Goal: Information Seeking & Learning: Learn about a topic

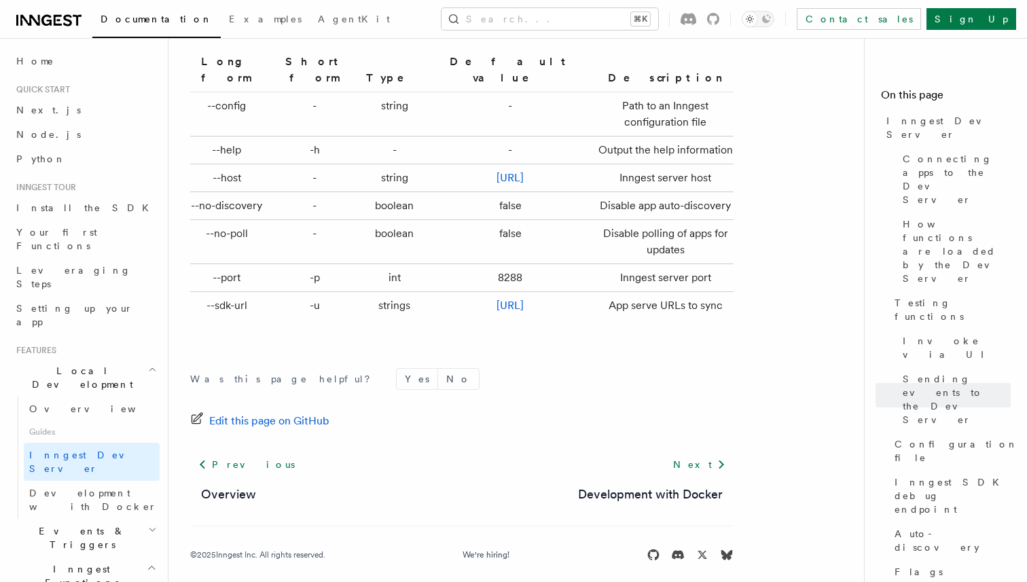
scroll to position [105, 0]
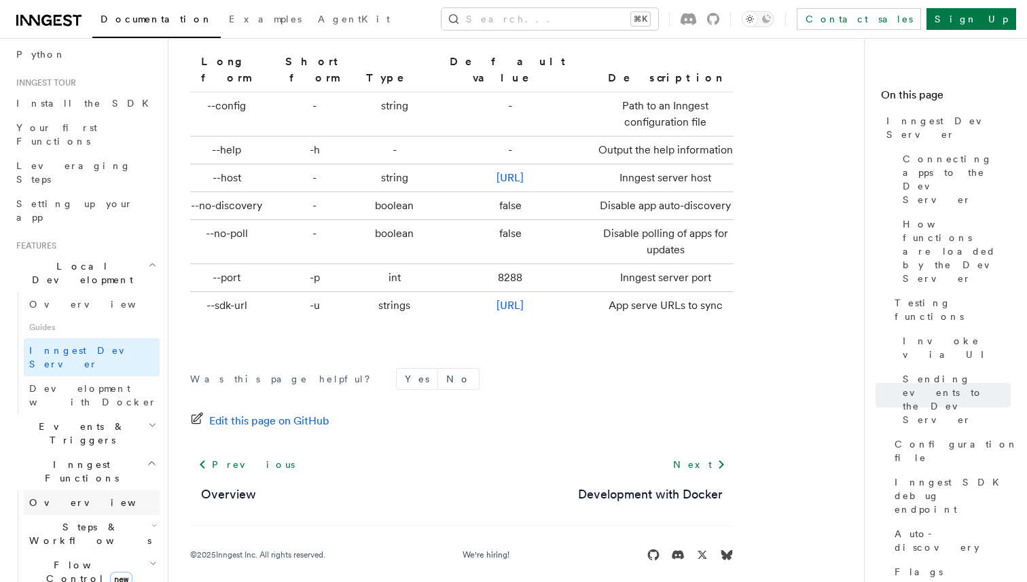
click at [74, 490] on link "Overview" at bounding box center [92, 502] width 136 height 24
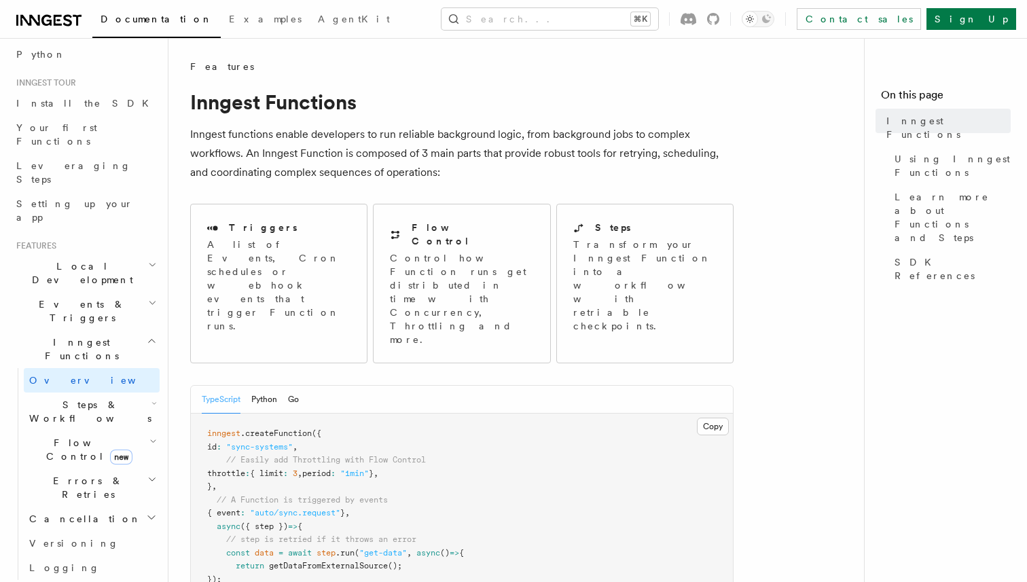
click at [83, 398] on span "Steps & Workflows" at bounding box center [88, 411] width 128 height 27
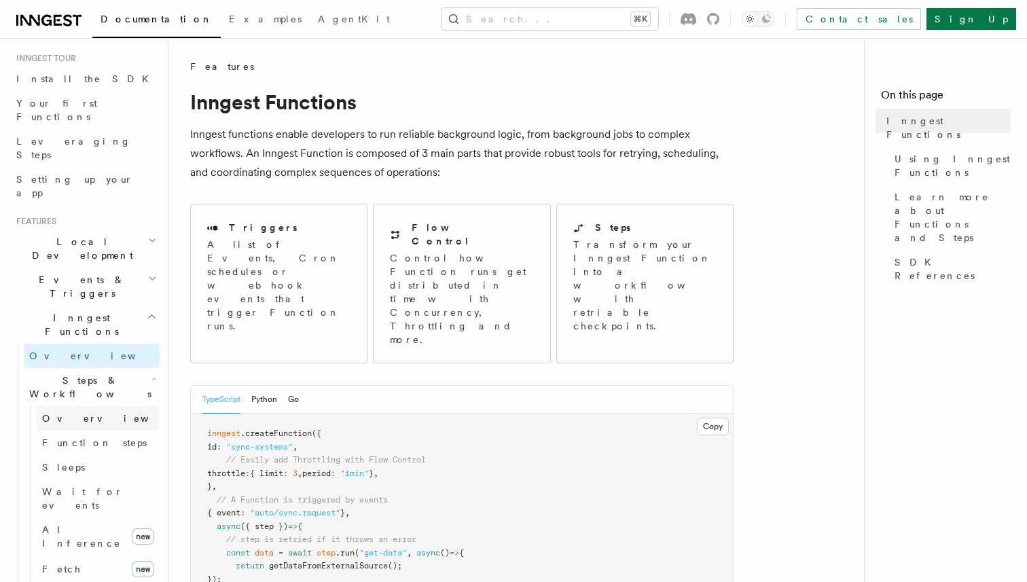
click at [89, 406] on link "Overview" at bounding box center [98, 418] width 123 height 24
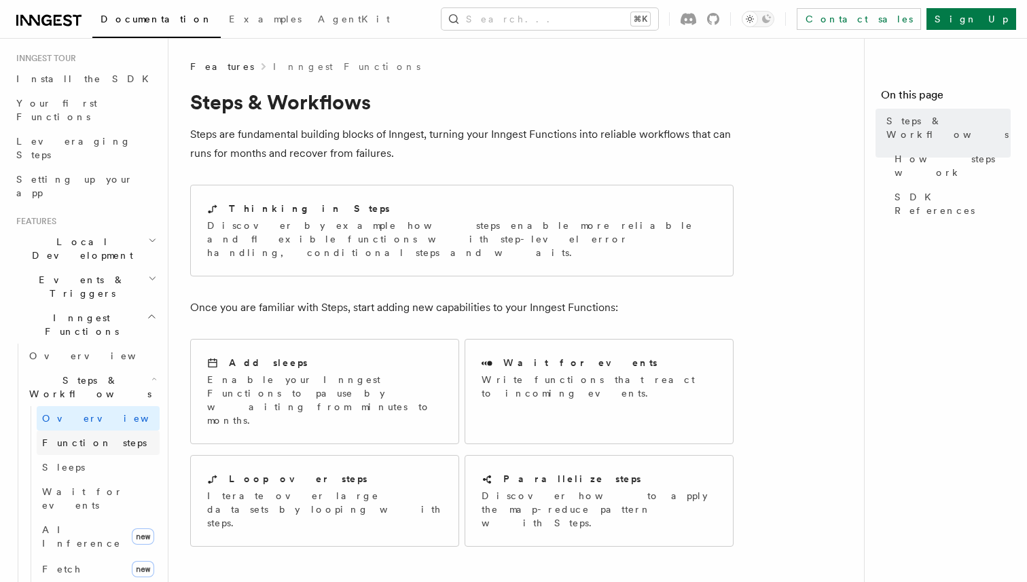
click at [89, 437] on span "Function steps" at bounding box center [94, 442] width 105 height 11
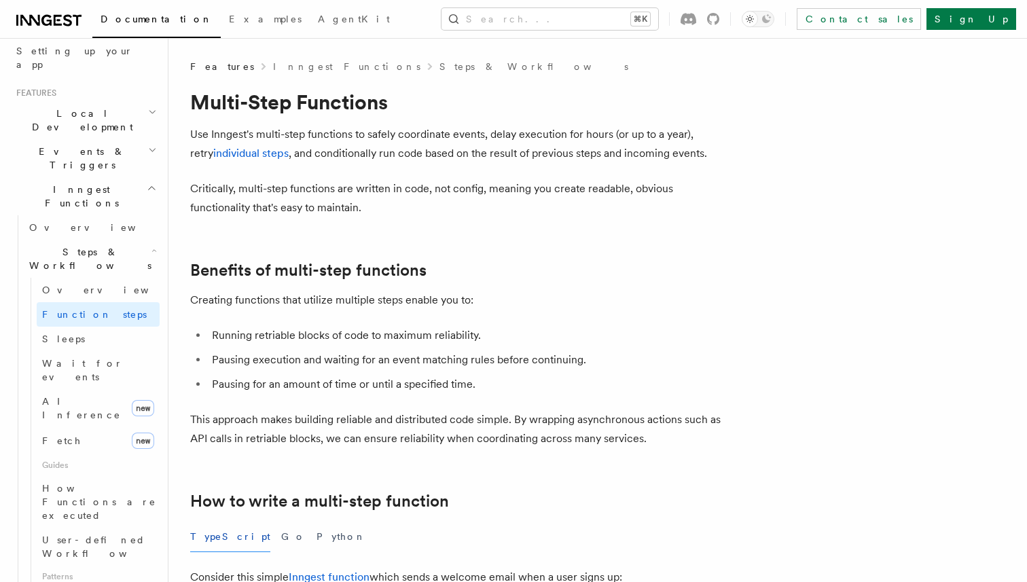
scroll to position [266, 0]
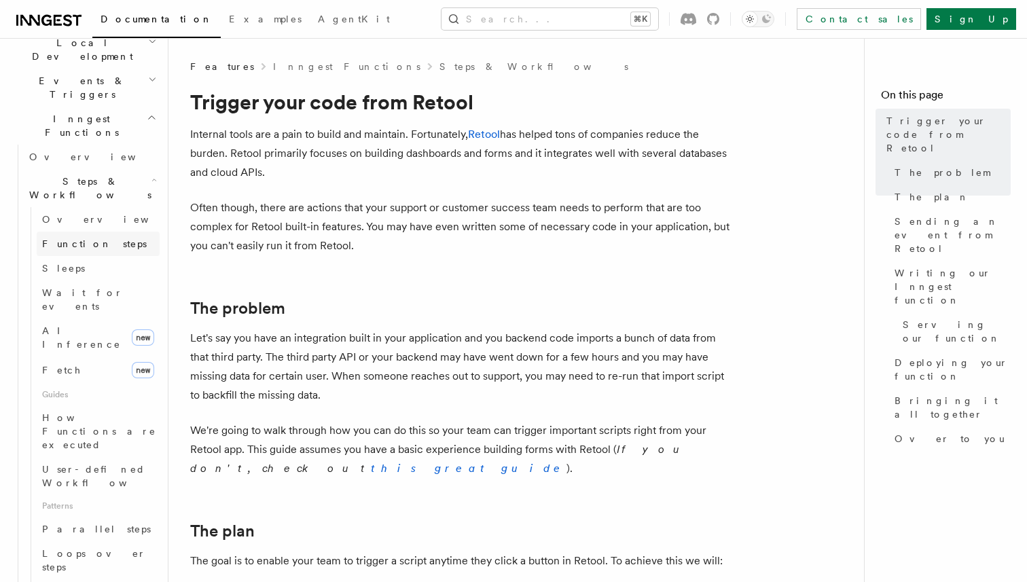
scroll to position [355, 0]
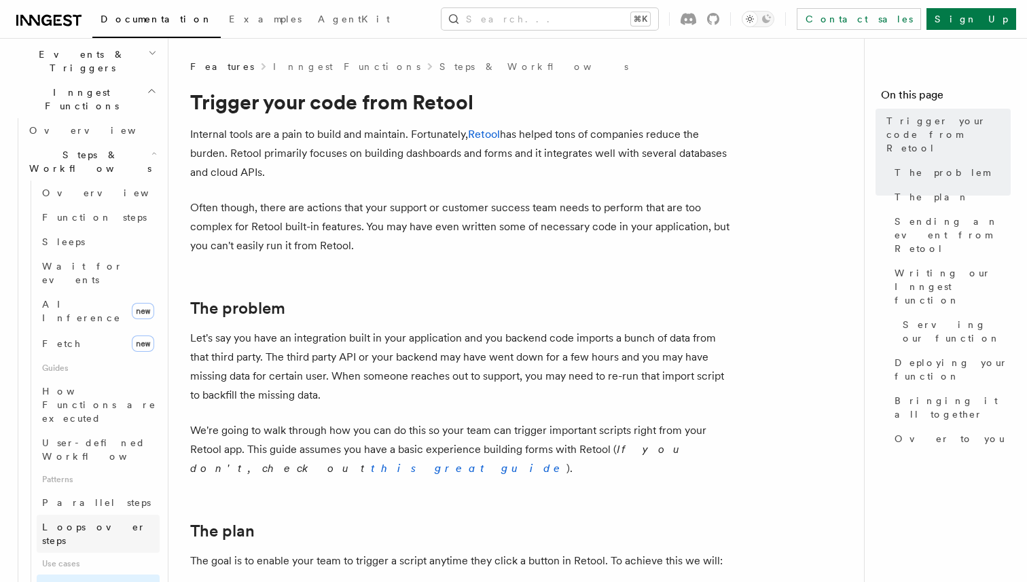
click at [96, 522] on span "Loops over steps" at bounding box center [94, 534] width 104 height 24
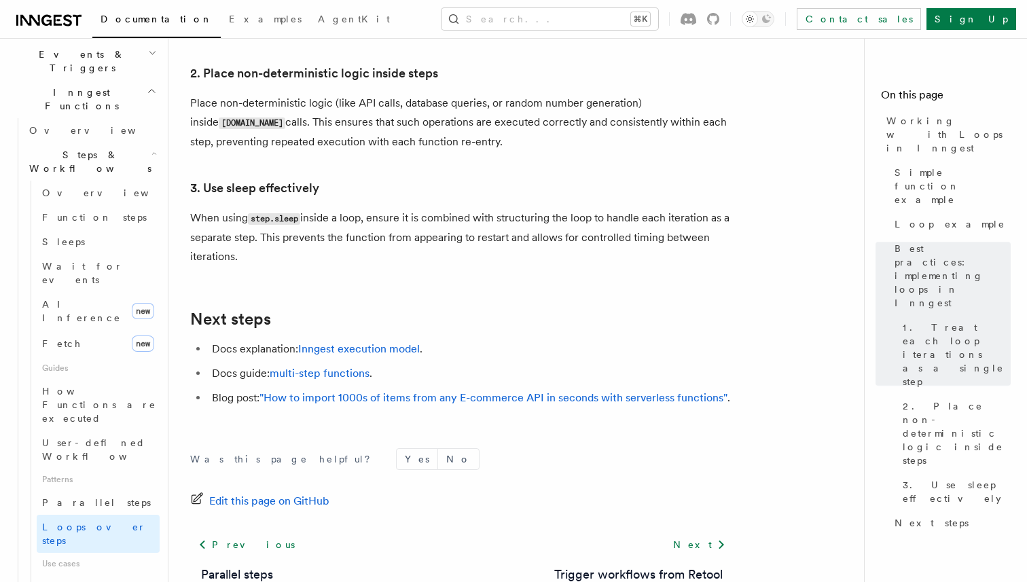
scroll to position [2337, 0]
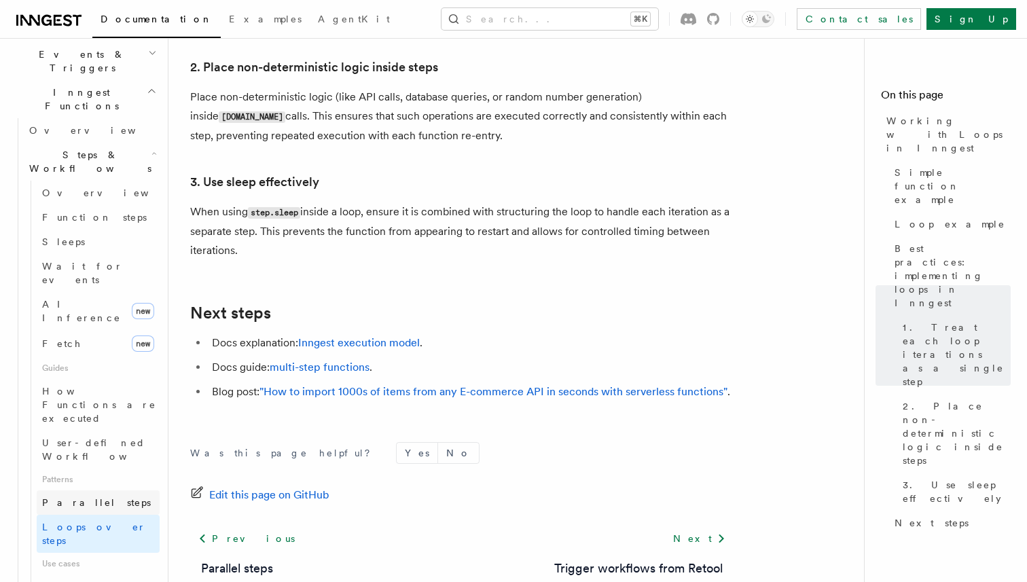
click at [95, 497] on span "Parallel steps" at bounding box center [96, 502] width 109 height 11
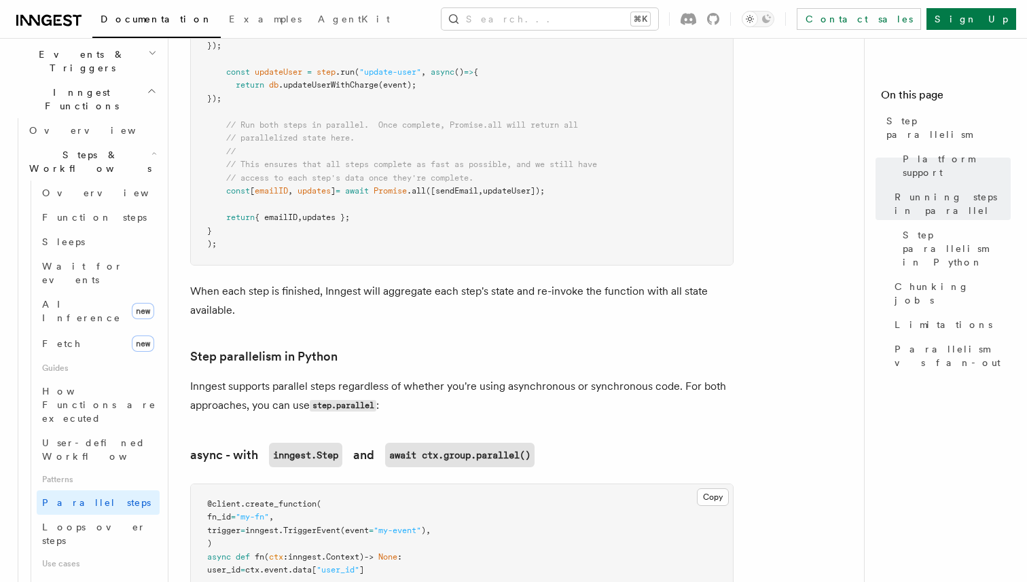
scroll to position [658, 0]
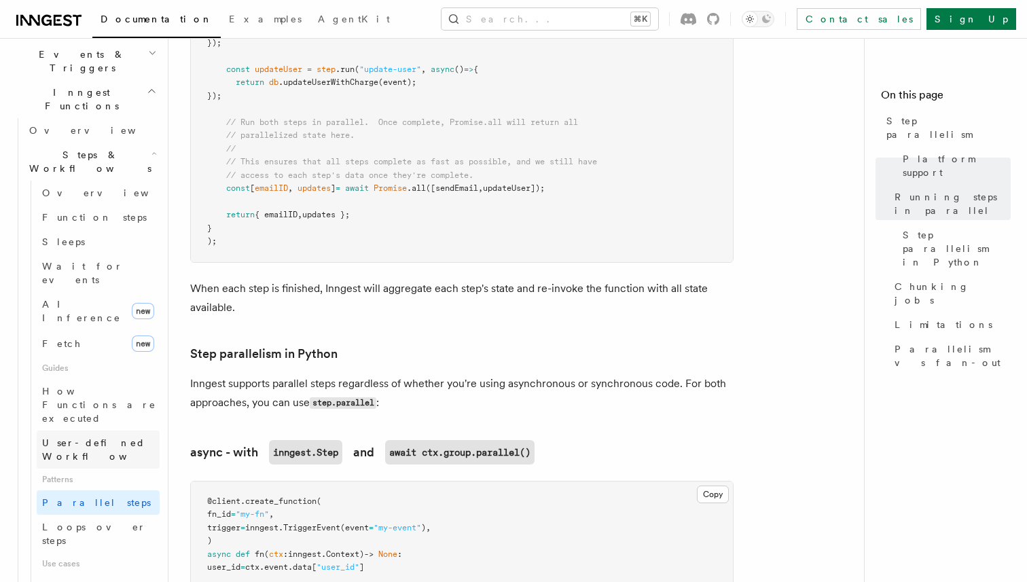
click at [93, 437] on span "User-defined Workflows" at bounding box center [103, 449] width 122 height 24
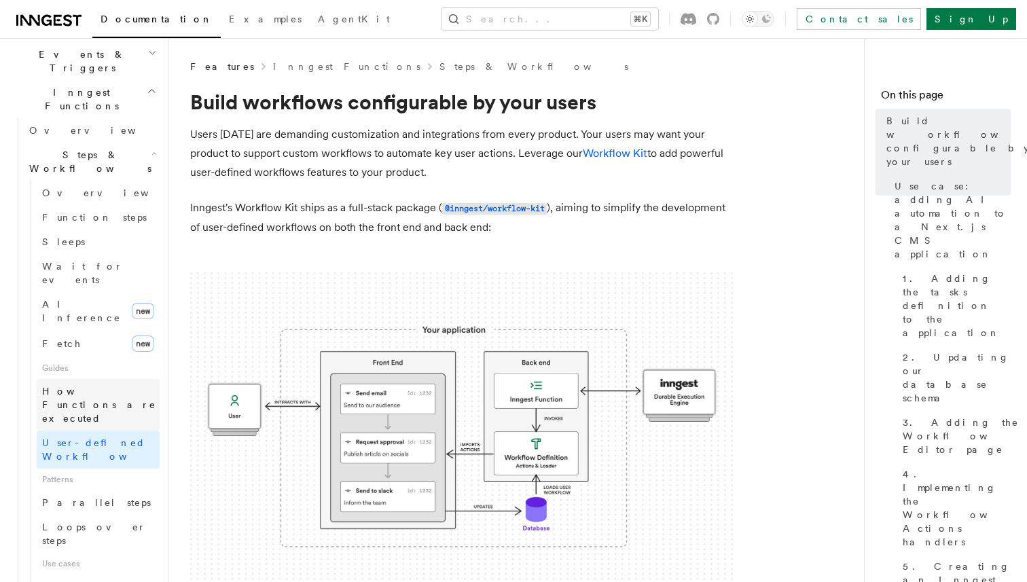
click at [88, 384] on span "How Functions are executed" at bounding box center [101, 404] width 118 height 41
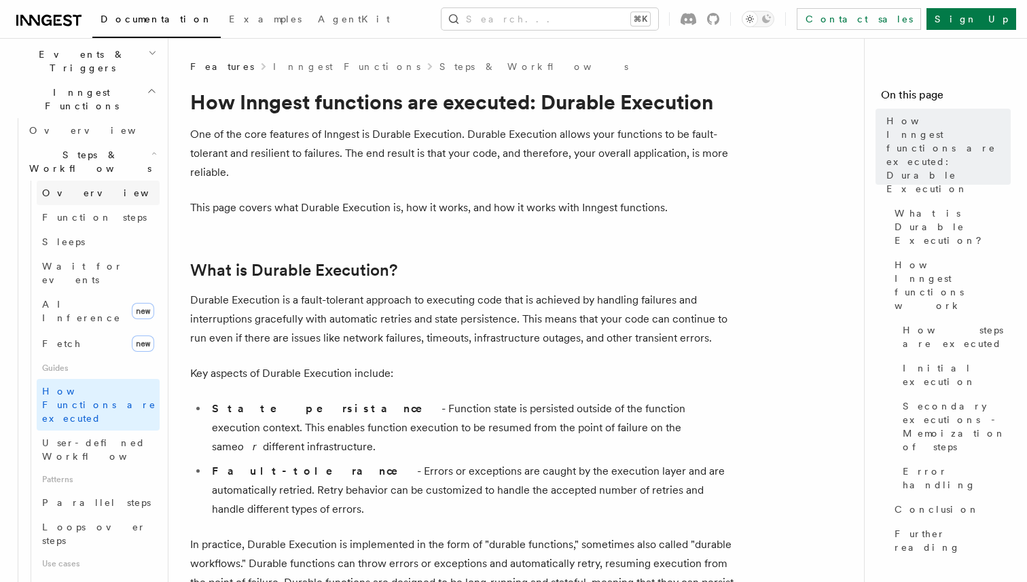
click at [82, 187] on span "Overview" at bounding box center [112, 192] width 140 height 11
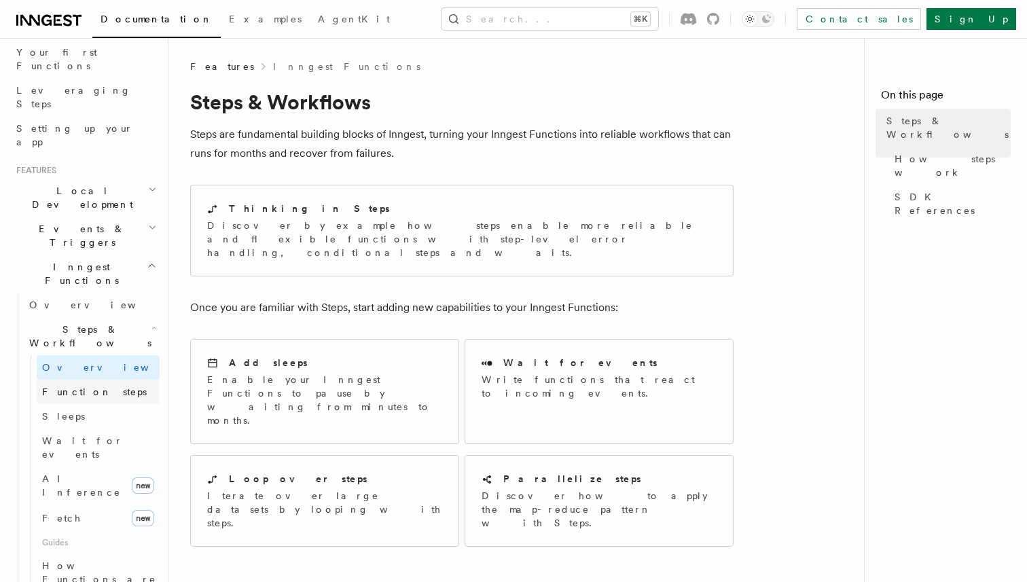
scroll to position [175, 0]
click at [73, 227] on span "Events & Triggers" at bounding box center [79, 240] width 137 height 27
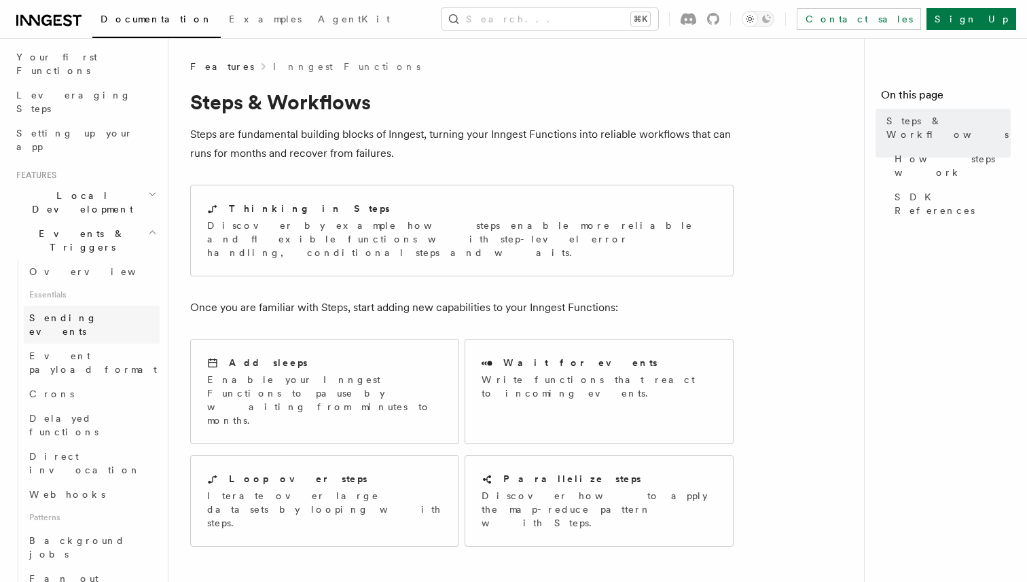
click at [75, 312] on span "Sending events" at bounding box center [63, 324] width 68 height 24
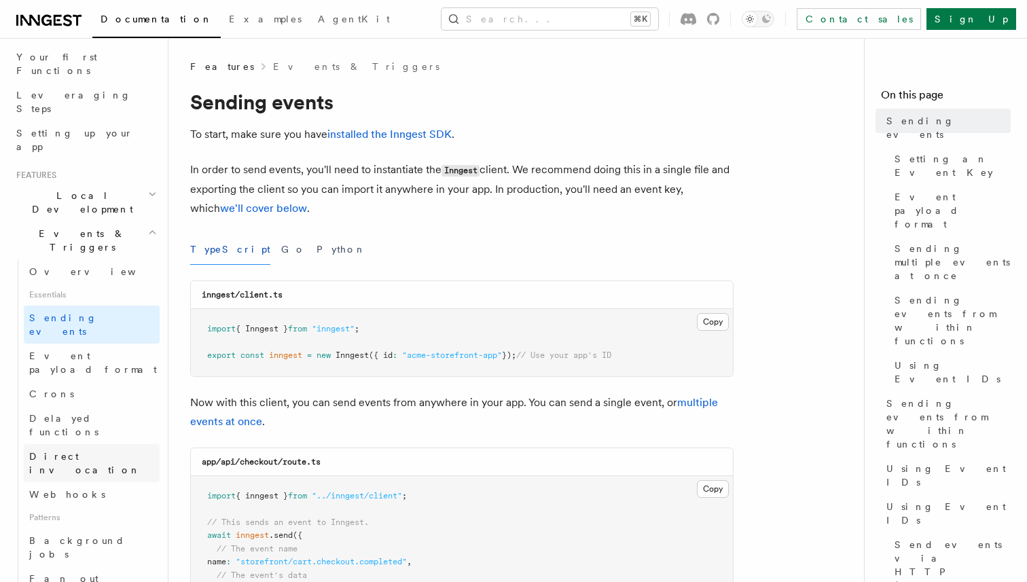
click at [84, 451] on span "Direct invocation" at bounding box center [84, 463] width 111 height 24
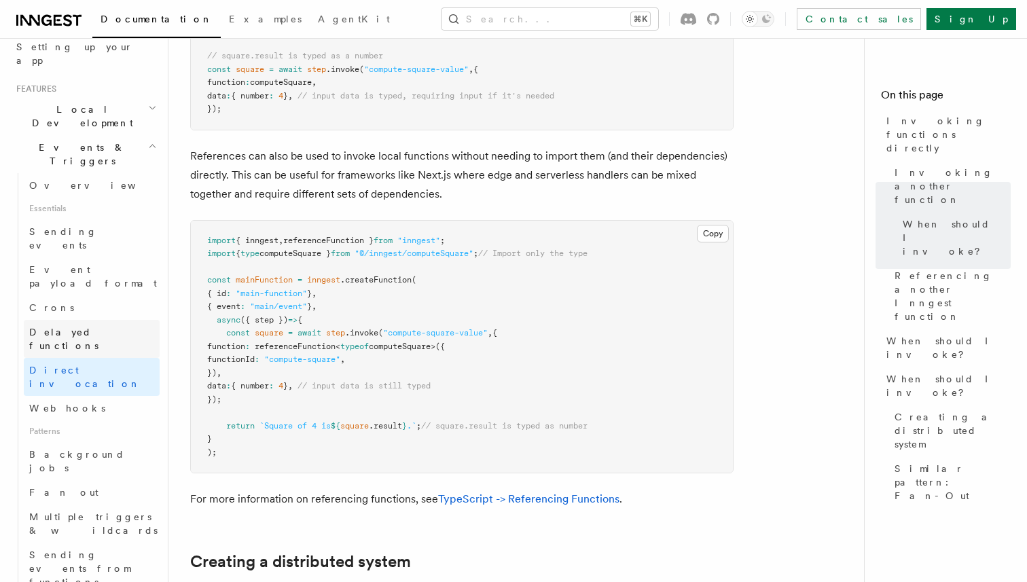
scroll to position [255, 0]
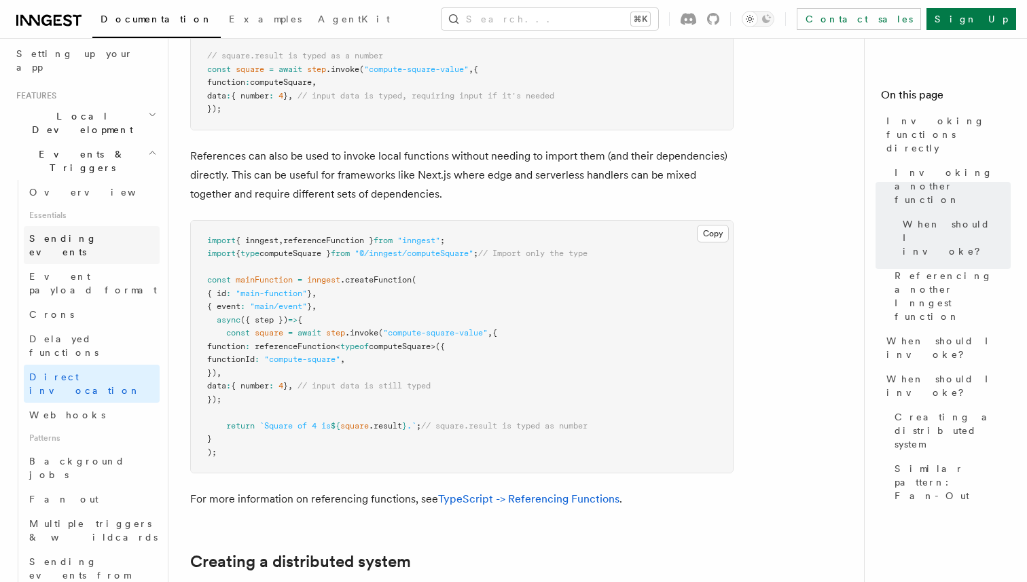
click at [88, 233] on span "Sending events" at bounding box center [63, 245] width 68 height 24
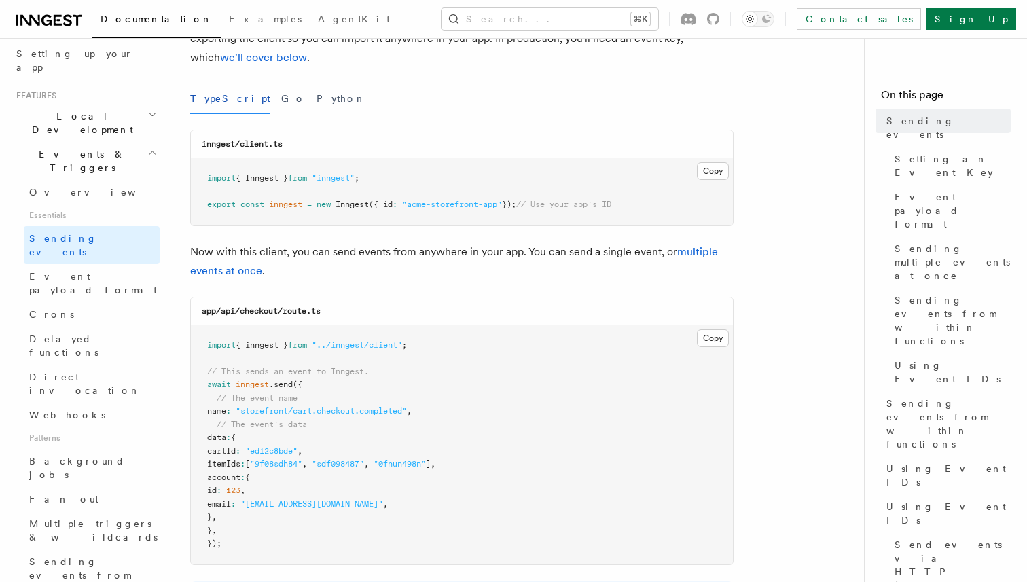
scroll to position [151, 0]
click at [900, 293] on span "Sending events from within functions" at bounding box center [953, 320] width 116 height 54
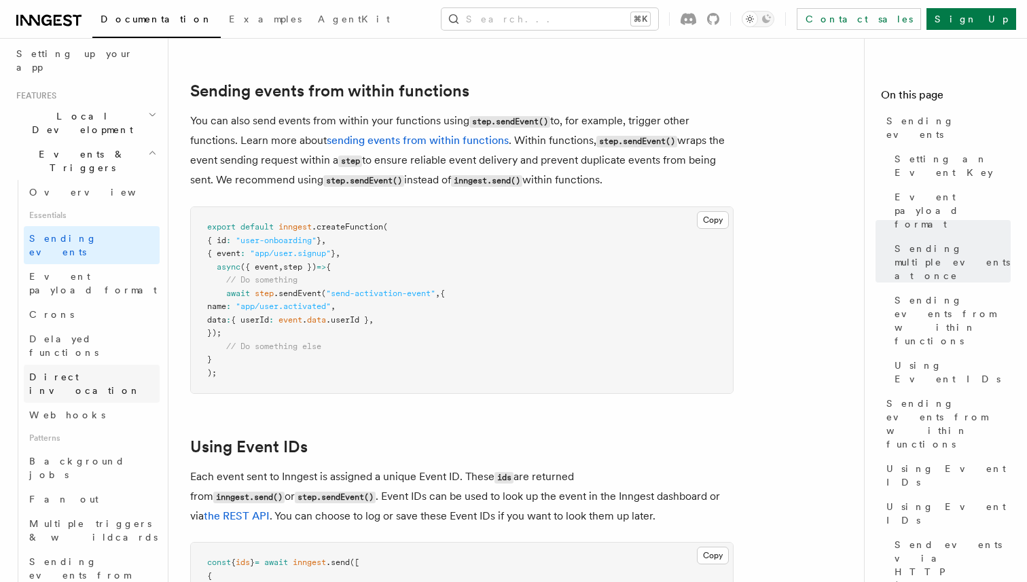
click at [103, 365] on link "Direct invocation" at bounding box center [92, 384] width 136 height 38
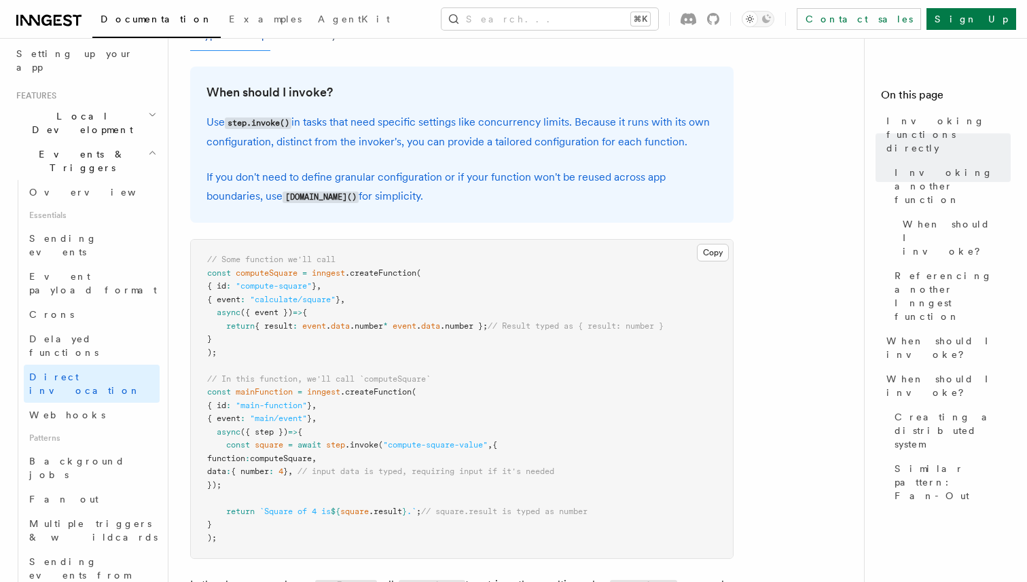
scroll to position [338, 0]
click at [125, 556] on span "Sending events from functions" at bounding box center [79, 575] width 101 height 38
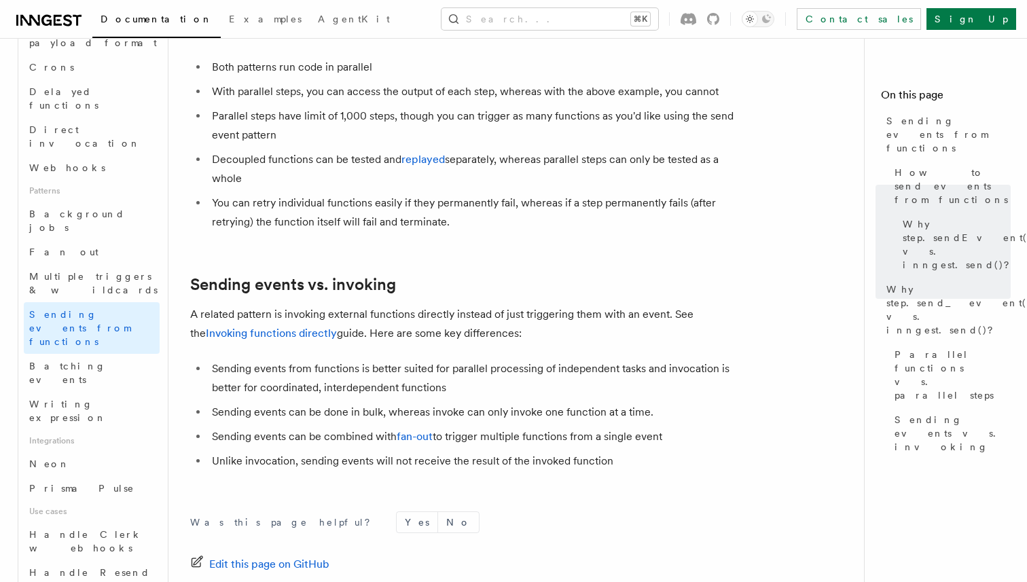
scroll to position [504, 0]
